Goal: Find specific page/section: Find specific page/section

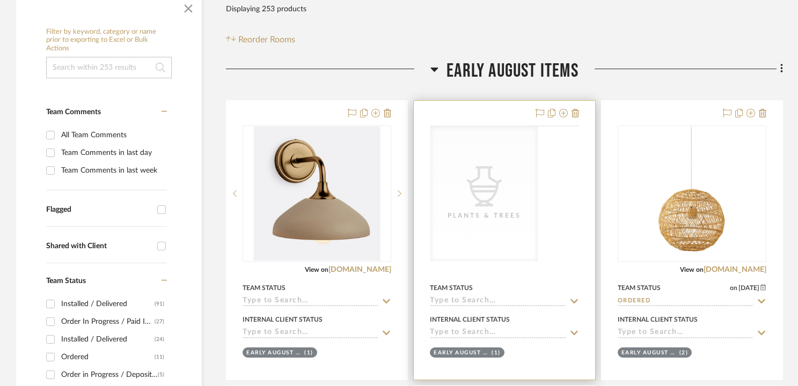
scroll to position [225, 0]
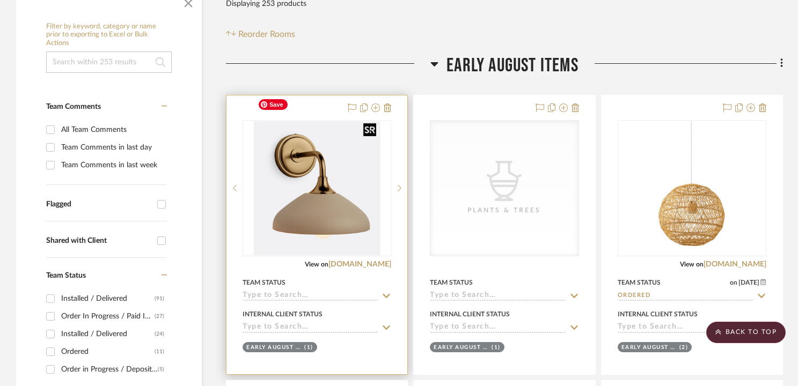
click at [292, 210] on img "0" at bounding box center [316, 188] width 127 height 134
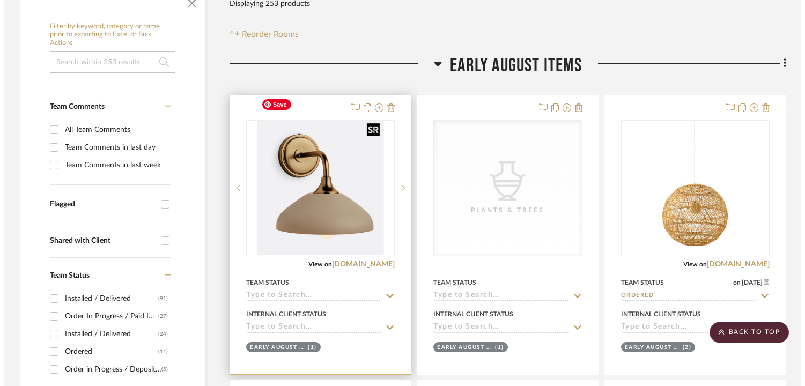
scroll to position [0, 0]
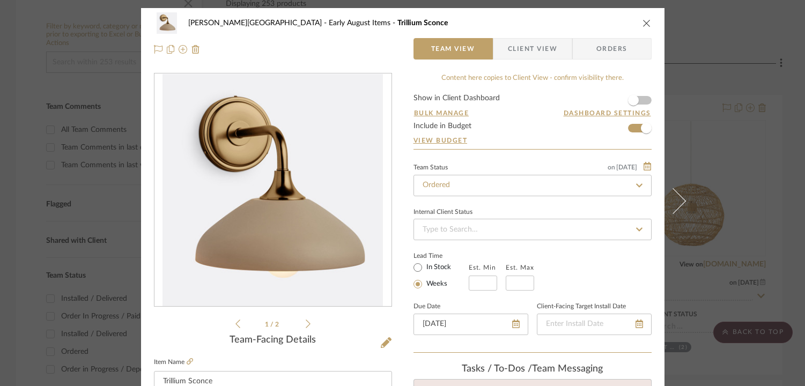
click at [603, 48] on span "Orders" at bounding box center [612, 48] width 55 height 21
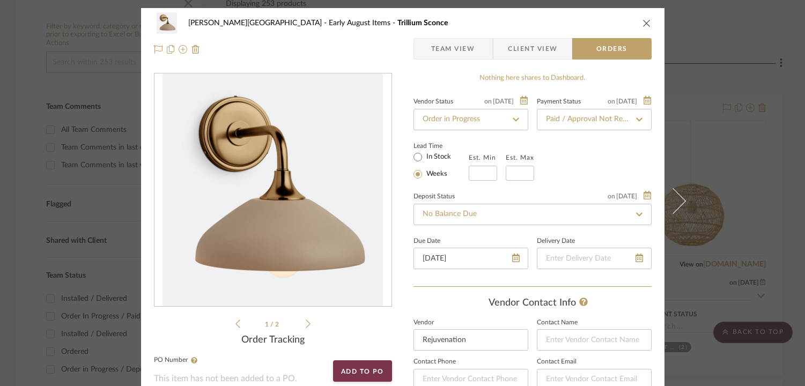
click at [432, 50] on span "Team View" at bounding box center [453, 48] width 44 height 21
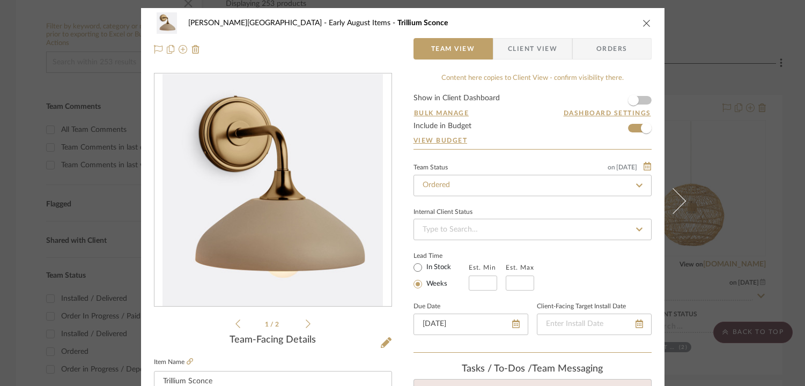
click at [644, 20] on icon "close" at bounding box center [647, 23] width 9 height 9
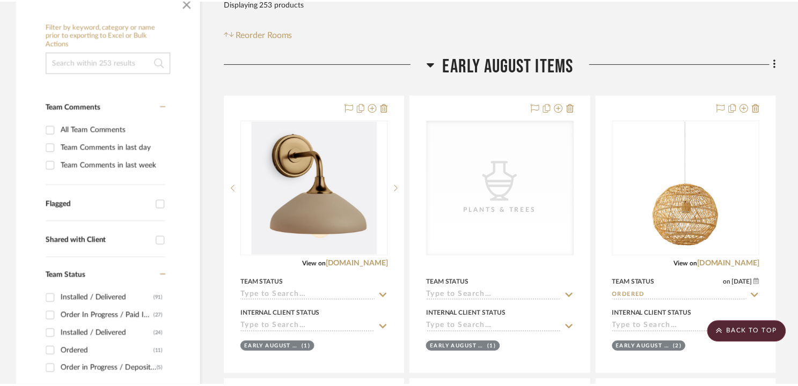
scroll to position [225, 0]
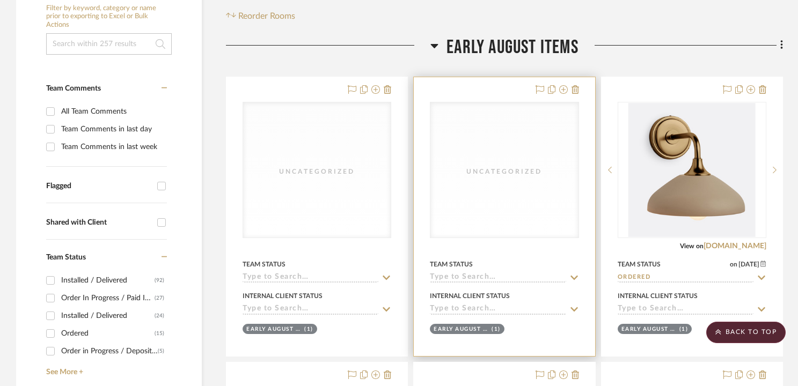
scroll to position [245, 0]
